Goal: Task Accomplishment & Management: Complete application form

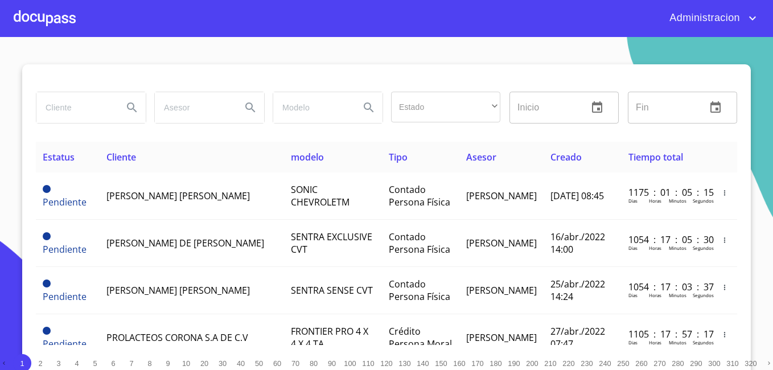
click at [88, 115] on input "search" at bounding box center [74, 107] width 77 height 31
type input "[PERSON_NAME] [PERSON_NAME]"
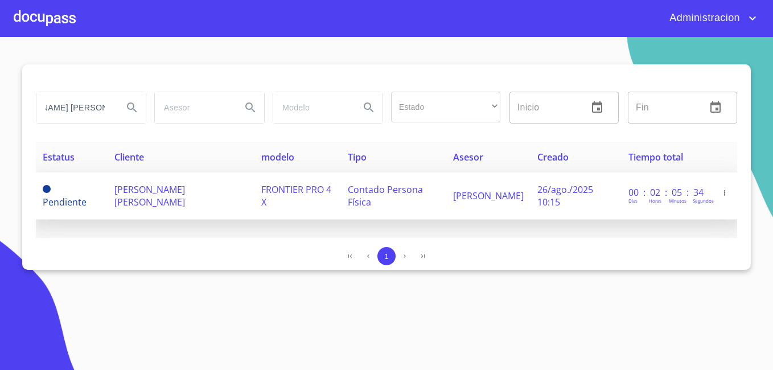
click at [185, 192] on span "[PERSON_NAME] [PERSON_NAME]" at bounding box center [149, 195] width 71 height 25
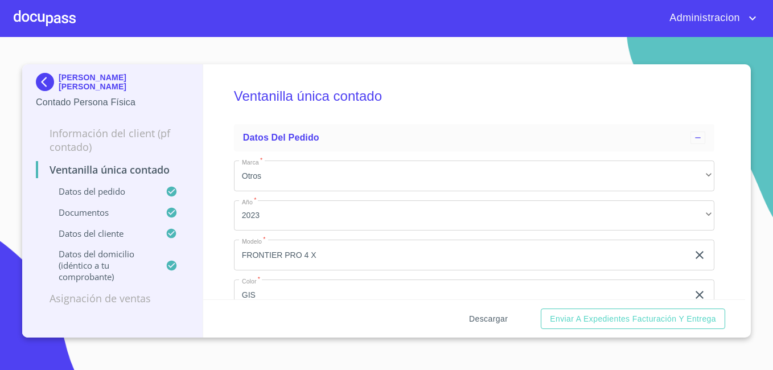
click at [476, 323] on span "Descargar" at bounding box center [488, 319] width 39 height 14
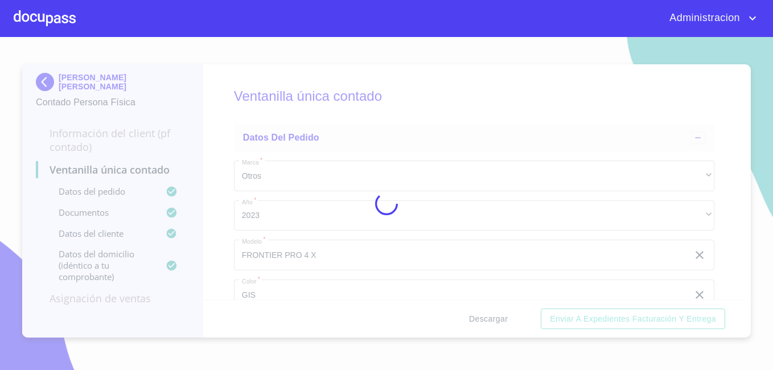
click at [476, 323] on div at bounding box center [386, 203] width 773 height 333
click at [476, 323] on div "0%" at bounding box center [386, 203] width 773 height 333
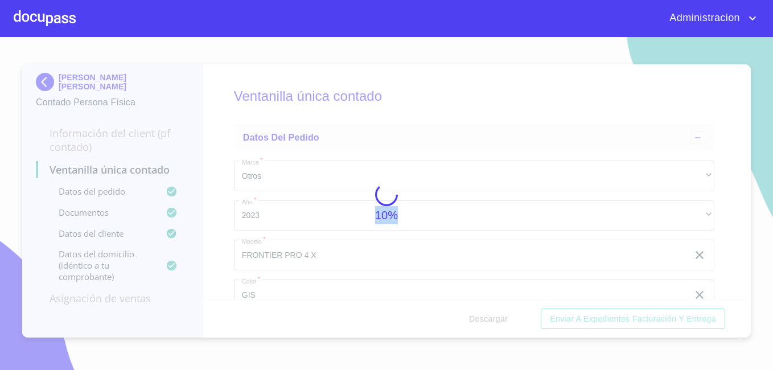
click at [476, 323] on div "10%" at bounding box center [386, 203] width 773 height 333
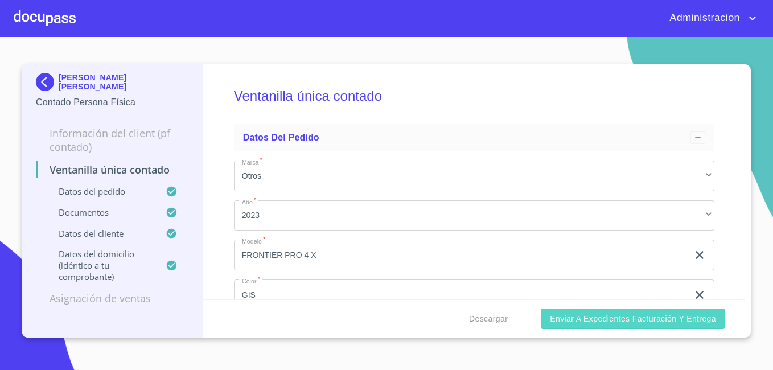
click at [565, 319] on span "Enviar a Expedientes Facturación y Entrega" at bounding box center [633, 319] width 166 height 14
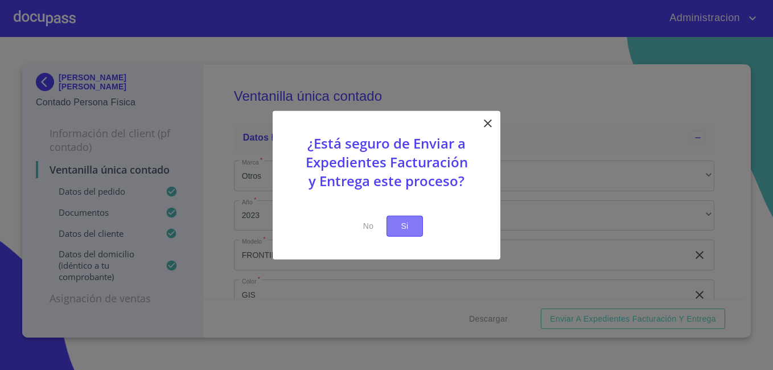
click at [416, 229] on button "Si" at bounding box center [404, 226] width 36 height 21
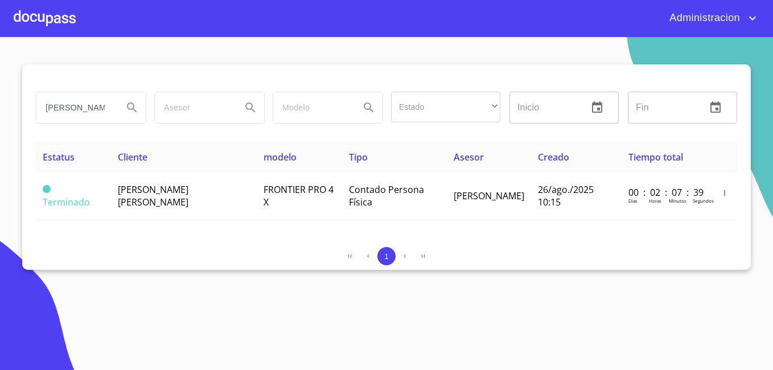
click at [98, 110] on input "[PERSON_NAME] [PERSON_NAME]" at bounding box center [74, 107] width 77 height 31
type input "u"
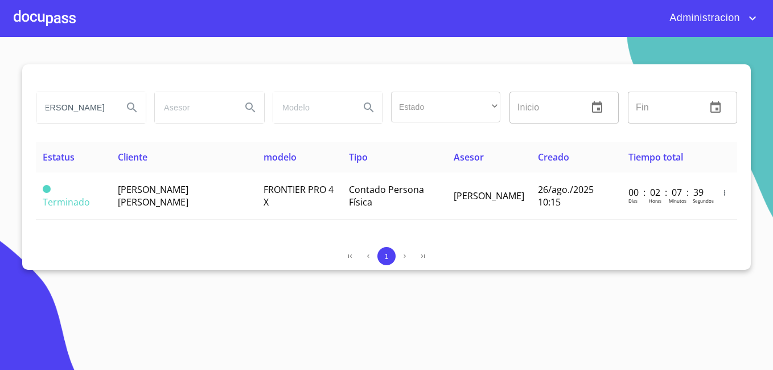
scroll to position [0, 14]
type input "[PERSON_NAME]"
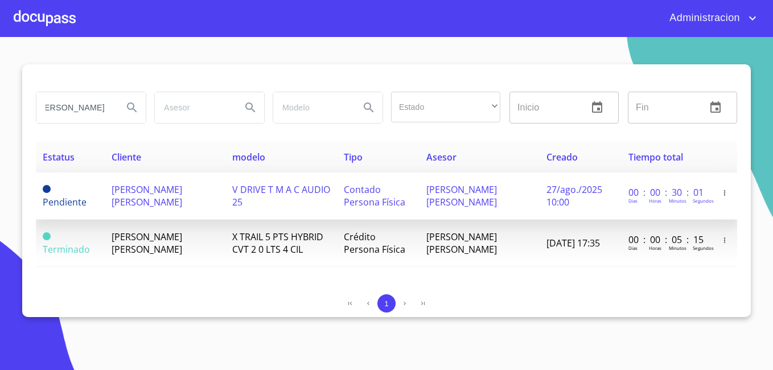
click at [124, 196] on span "[PERSON_NAME] [PERSON_NAME]" at bounding box center [147, 195] width 71 height 25
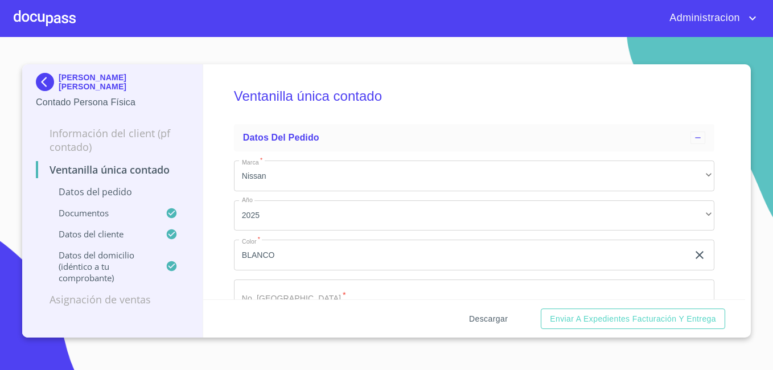
click at [478, 318] on span "Descargar" at bounding box center [488, 319] width 39 height 14
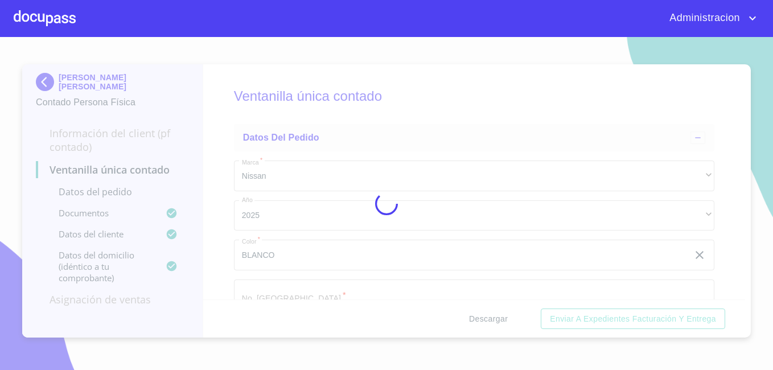
click at [478, 318] on div at bounding box center [386, 203] width 773 height 333
click at [478, 318] on div "0%" at bounding box center [386, 203] width 773 height 333
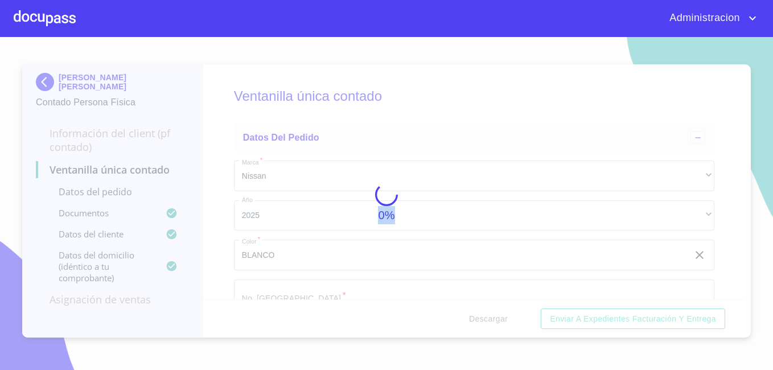
click at [478, 318] on div "0%" at bounding box center [386, 203] width 773 height 333
click at [478, 318] on div "5%" at bounding box center [386, 203] width 773 height 333
click at [478, 318] on div "10%" at bounding box center [386, 203] width 773 height 333
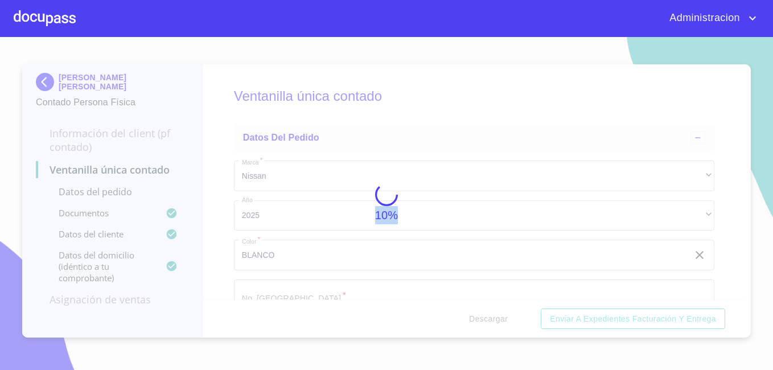
click at [478, 318] on div "10%" at bounding box center [386, 203] width 773 height 333
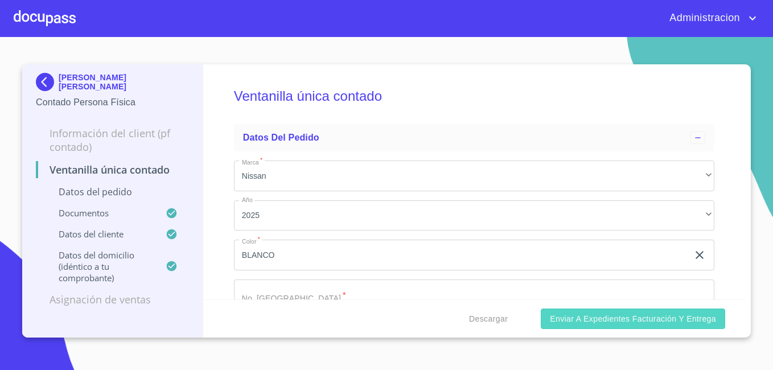
click at [544, 321] on button "Enviar a Expedientes Facturación y Entrega" at bounding box center [633, 318] width 184 height 21
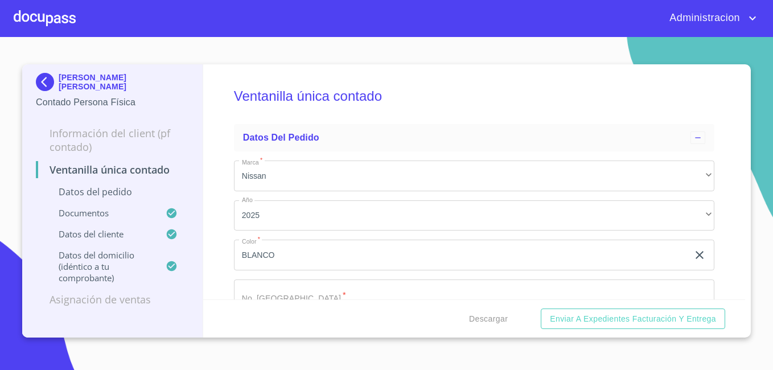
scroll to position [11, 0]
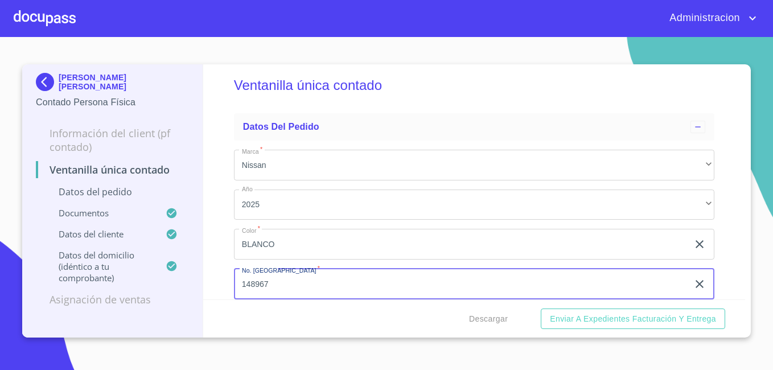
type input "148967"
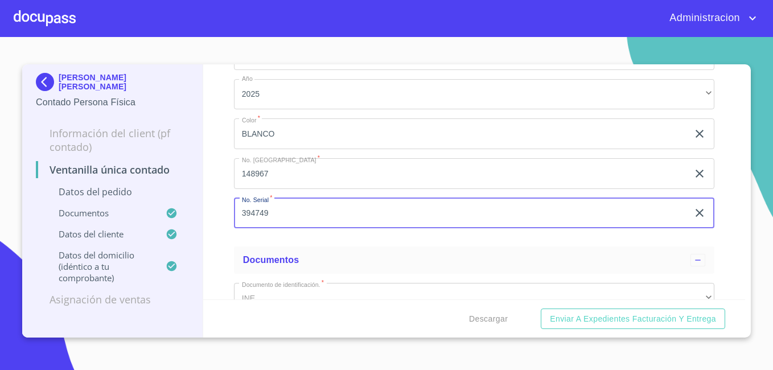
scroll to position [96, 0]
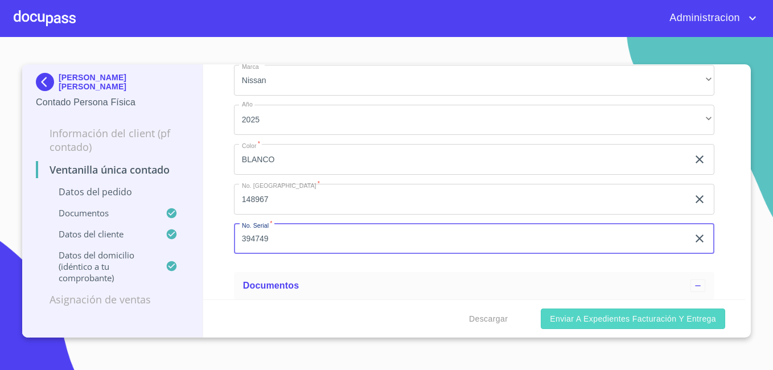
type input "394749"
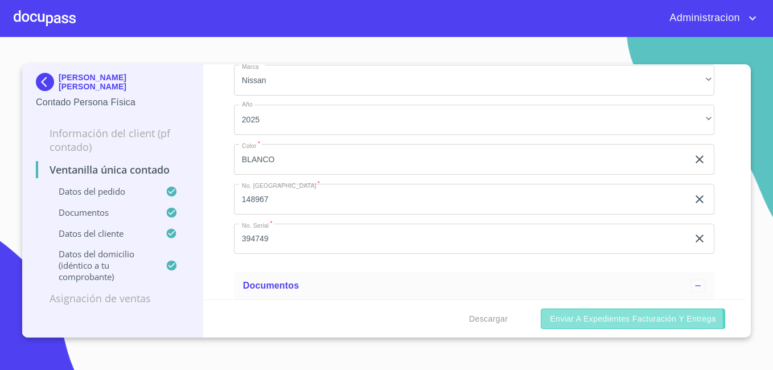
click at [570, 322] on span "Enviar a Expedientes Facturación y Entrega" at bounding box center [633, 319] width 166 height 14
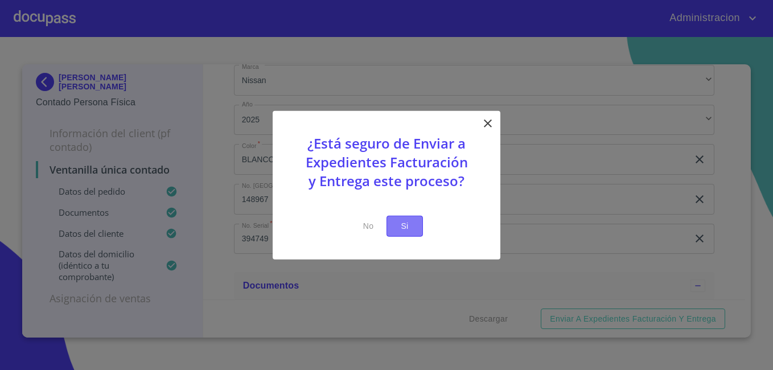
click at [398, 223] on span "Si" at bounding box center [405, 226] width 18 height 14
